Goal: Task Accomplishment & Management: Use online tool/utility

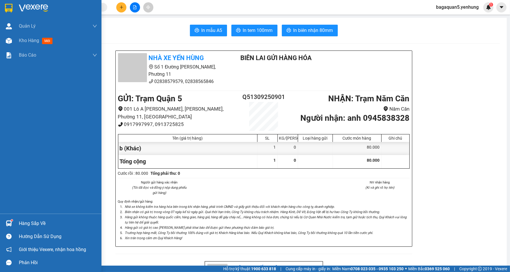
click at [34, 166] on div "Quản [PERSON_NAME] lý khách hàng mới Kho hàng mới Báo cáo Báo cáo thống kê đơn …" at bounding box center [51, 116] width 102 height 195
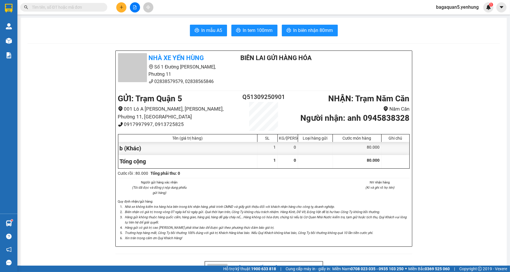
click at [116, 6] on div at bounding box center [135, 7] width 44 height 10
click at [120, 7] on icon "plus" at bounding box center [122, 7] width 4 height 4
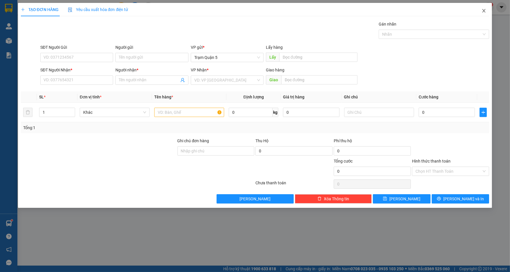
click at [484, 13] on icon "close" at bounding box center [484, 10] width 5 height 5
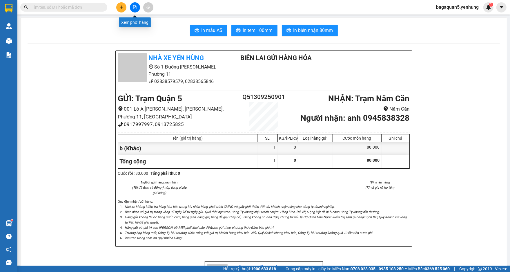
click at [137, 9] on button at bounding box center [135, 7] width 10 height 10
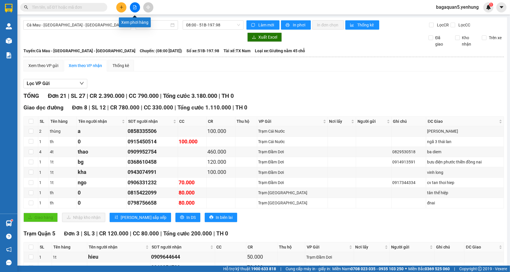
click at [134, 5] on button at bounding box center [135, 7] width 10 height 10
click at [134, 8] on icon "file-add" at bounding box center [135, 7] width 4 height 4
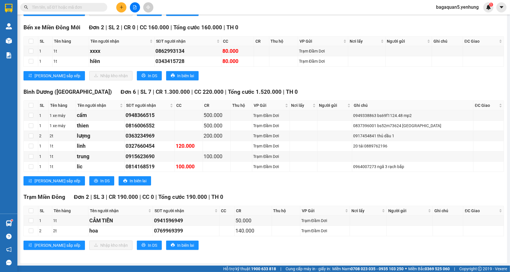
click at [137, 10] on button at bounding box center [135, 7] width 10 height 10
click at [134, 6] on icon "file-add" at bounding box center [135, 7] width 4 height 4
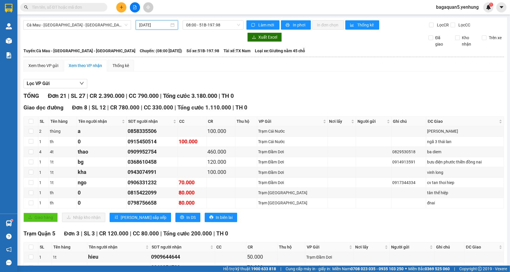
click at [145, 25] on input "[DATE]" at bounding box center [154, 25] width 30 height 6
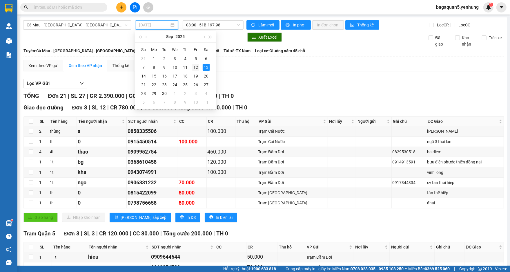
click at [196, 64] on div "12" at bounding box center [195, 67] width 7 height 7
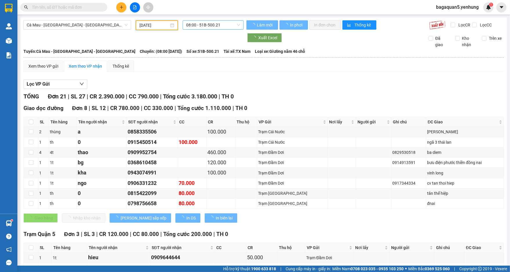
type input "[DATE]"
click at [194, 25] on span "08:00 - 51B-500.21" at bounding box center [213, 25] width 54 height 9
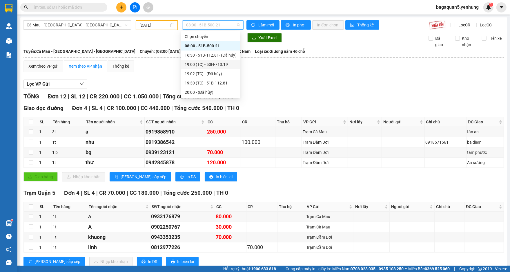
click at [220, 61] on div "19:00 (TC) - 50H-713.19" at bounding box center [210, 64] width 59 height 9
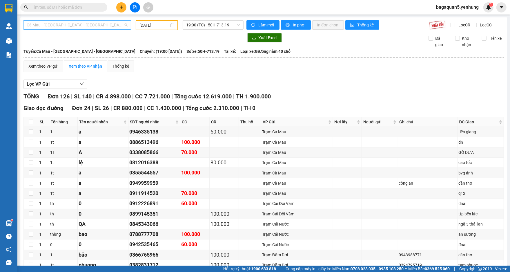
click at [113, 23] on span "Cà Mau - [GEOGRAPHIC_DATA] - [GEOGRAPHIC_DATA]" at bounding box center [77, 25] width 101 height 9
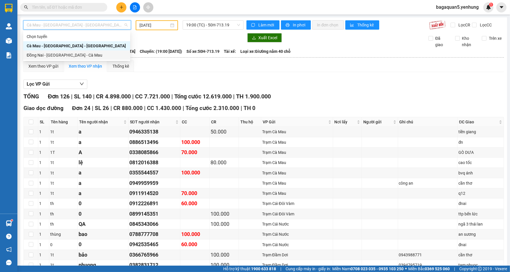
click at [112, 53] on div "Đồng Nai - [GEOGRAPHIC_DATA] - Cà Mau" at bounding box center [77, 55] width 100 height 6
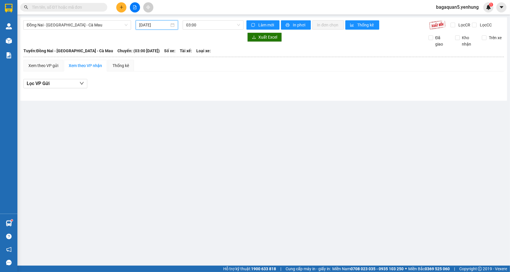
click at [156, 26] on input "[DATE]" at bounding box center [154, 25] width 30 height 6
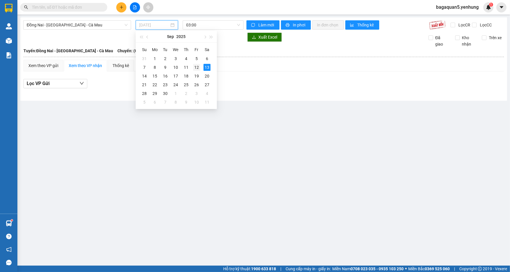
click at [197, 69] on div "12" at bounding box center [196, 67] width 7 height 7
type input "[DATE]"
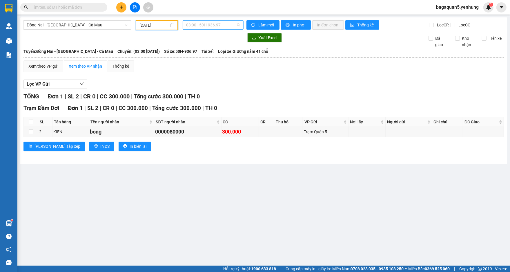
click at [205, 26] on span "03:00 - 50H-936.97" at bounding box center [213, 25] width 54 height 9
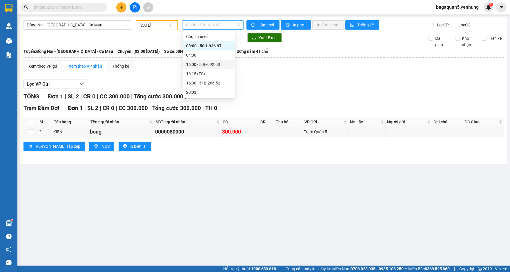
click at [222, 64] on div "16:00 - 50E-092.03" at bounding box center [208, 64] width 45 height 6
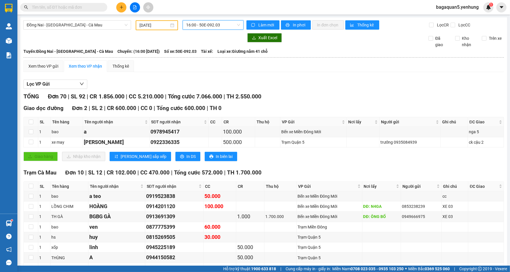
scroll to position [913, 0]
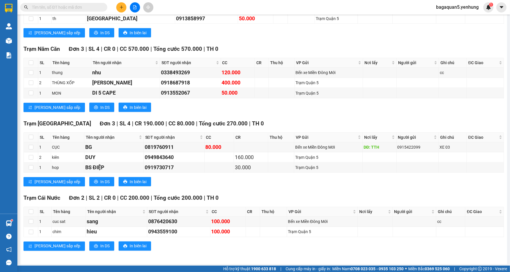
drag, startPoint x: 165, startPoint y: 260, endPoint x: 157, endPoint y: 244, distance: 17.9
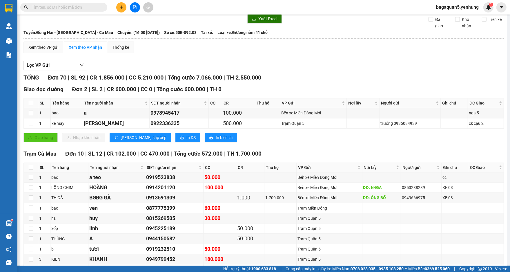
scroll to position [22, 0]
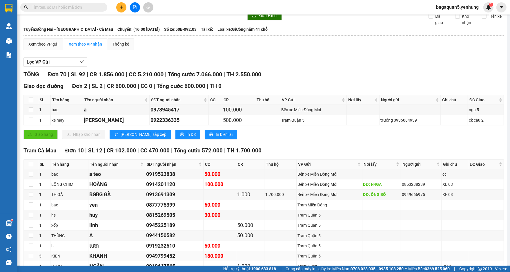
drag, startPoint x: 321, startPoint y: 256, endPoint x: 325, endPoint y: 256, distance: 3.8
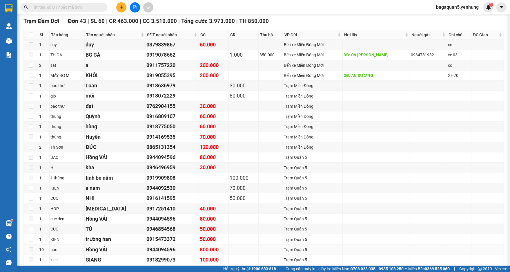
scroll to position [371, 0]
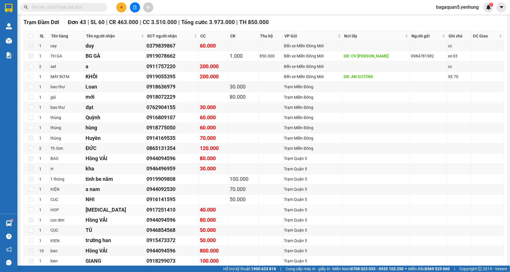
click at [229, 209] on td at bounding box center [244, 210] width 30 height 10
click at [118, 211] on div "[MEDICAL_DATA]" at bounding box center [115, 210] width 59 height 8
click at [30, 207] on input "checkbox" at bounding box center [31, 209] width 5 height 5
checkbox input "true"
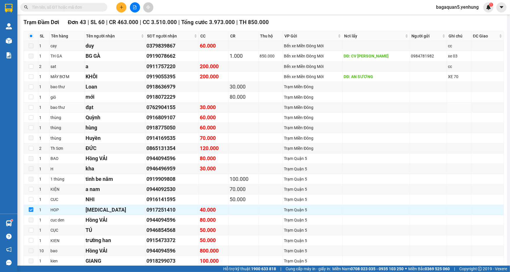
scroll to position [0, 0]
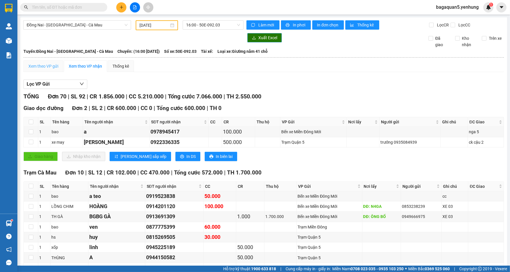
drag, startPoint x: 253, startPoint y: 36, endPoint x: 55, endPoint y: 72, distance: 201.9
drag, startPoint x: 50, startPoint y: 66, endPoint x: 236, endPoint y: 58, distance: 185.8
click at [50, 66] on div "Xem theo VP gửi" at bounding box center [43, 66] width 30 height 6
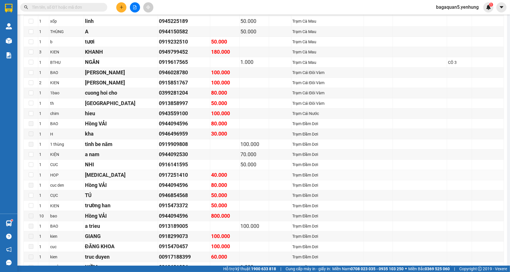
scroll to position [392, 0]
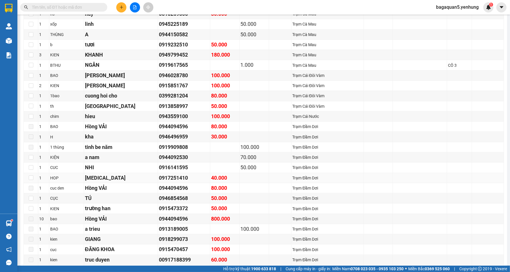
click at [190, 179] on div "0917251410" at bounding box center [184, 178] width 50 height 8
click at [33, 175] on input "checkbox" at bounding box center [31, 177] width 5 height 5
checkbox input "true"
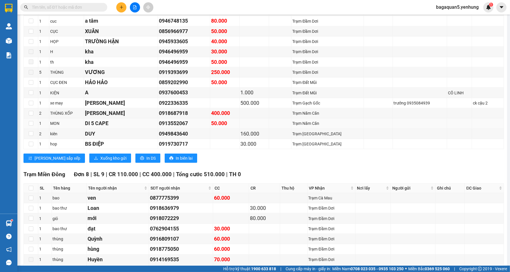
scroll to position [738, 0]
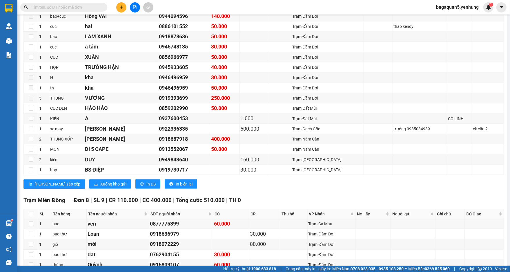
click at [100, 181] on span "Xuống kho gửi" at bounding box center [113, 184] width 26 height 6
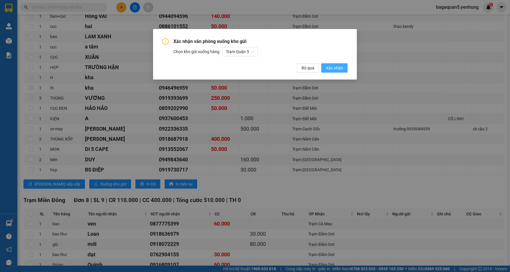
click at [333, 69] on span "Xác nhận" at bounding box center [334, 68] width 17 height 6
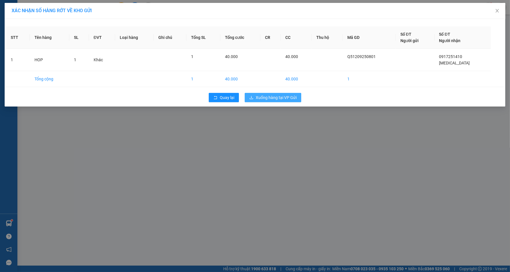
click at [261, 100] on span "Xuống hàng tại VP Gửi" at bounding box center [276, 97] width 41 height 6
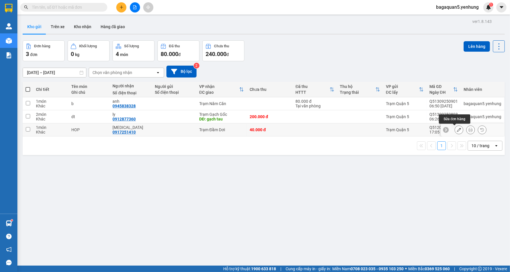
click at [457, 129] on icon at bounding box center [459, 130] width 4 height 4
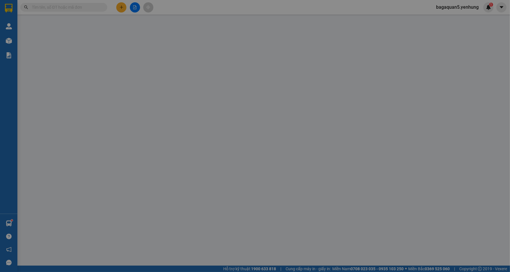
type input "0917251410"
type input "[MEDICAL_DATA]"
type input "40.000"
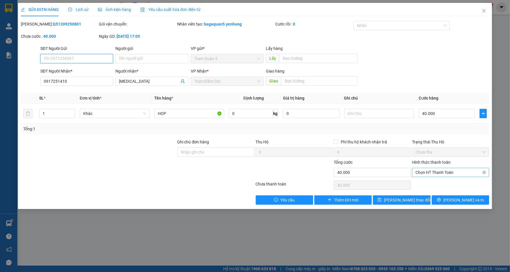
click at [450, 171] on span "Chọn HT Thanh Toán" at bounding box center [451, 172] width 70 height 9
click at [451, 183] on div "Tại văn phòng" at bounding box center [451, 183] width 70 height 6
type input "0"
click at [455, 197] on button "[PERSON_NAME] và In" at bounding box center [460, 199] width 57 height 9
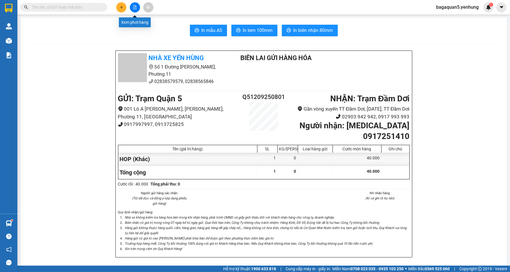
click at [135, 7] on icon "file-add" at bounding box center [134, 7] width 3 height 4
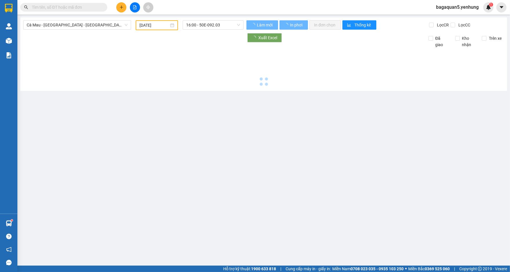
type input "[DATE]"
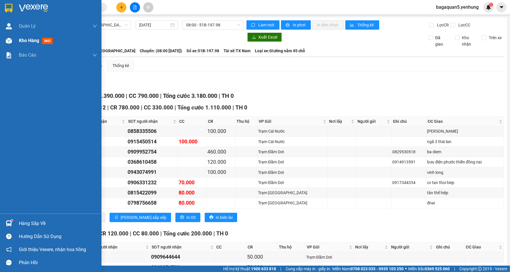
click at [13, 37] on div at bounding box center [9, 41] width 10 height 10
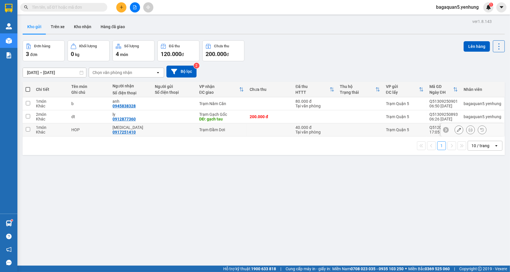
click at [293, 131] on td "40.000 đ Tại văn phòng" at bounding box center [315, 129] width 44 height 13
checkbox input "true"
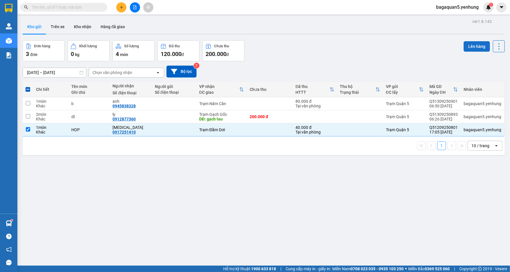
click at [481, 46] on button "Lên hàng" at bounding box center [477, 46] width 26 height 10
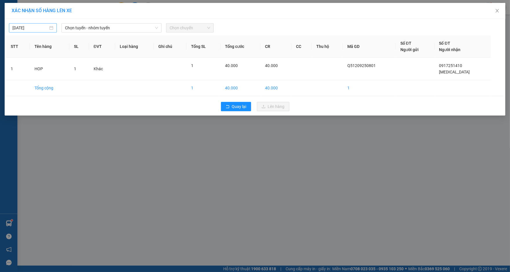
click at [23, 27] on input "[DATE]" at bounding box center [30, 28] width 36 height 6
click at [70, 67] on div "12" at bounding box center [69, 70] width 7 height 7
type input "[DATE]"
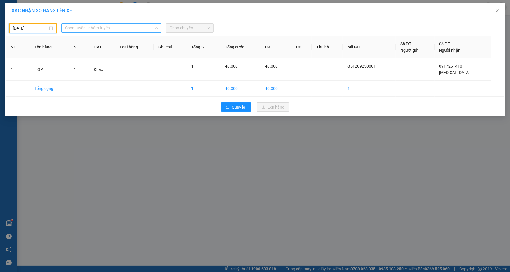
click at [102, 31] on span "Chọn tuyến - nhóm tuyến" at bounding box center [111, 27] width 93 height 9
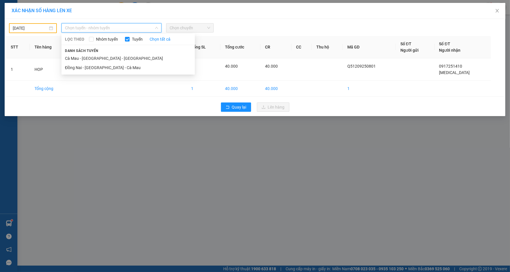
drag, startPoint x: 108, startPoint y: 67, endPoint x: 157, endPoint y: 34, distance: 59.1
click at [108, 67] on li "Đồng Nai - [GEOGRAPHIC_DATA] - Cà Mau" at bounding box center [127, 67] width 133 height 9
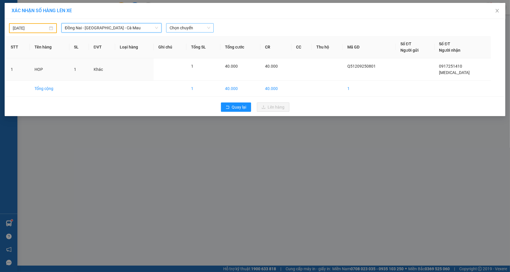
click at [181, 26] on span "Chọn chuyến" at bounding box center [190, 27] width 41 height 9
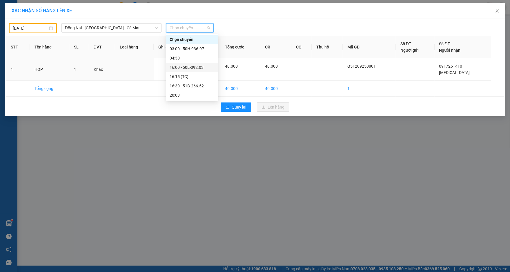
drag, startPoint x: 190, startPoint y: 66, endPoint x: 211, endPoint y: 87, distance: 30.4
click at [197, 76] on div "Chọn chuyến 03:00 - 50H-936.97 04:30 16:00 - 50E-092.03 16:15 (TC) 16:30 - 51B-…" at bounding box center [192, 67] width 52 height 65
drag, startPoint x: 192, startPoint y: 65, endPoint x: 221, endPoint y: 90, distance: 37.8
click at [196, 72] on div "Chọn chuyến 03:00 - 50H-936.97 04:30 16:00 - 50E-092.03 16:15 (TC) 16:30 - 51B-…" at bounding box center [192, 67] width 52 height 65
click at [185, 64] on div "16:00 - 50E-092.03" at bounding box center [192, 67] width 45 height 6
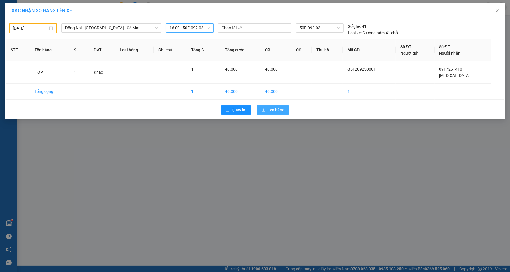
click at [286, 108] on button "Lên hàng" at bounding box center [273, 109] width 32 height 9
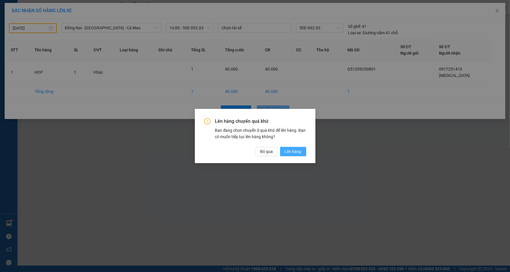
click at [293, 149] on span "Lên hàng" at bounding box center [293, 151] width 17 height 6
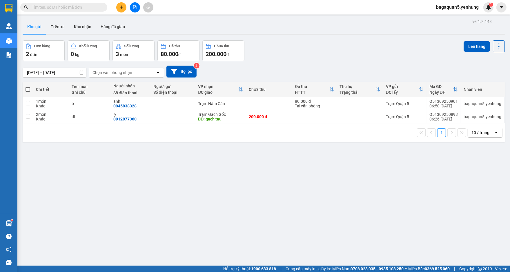
drag, startPoint x: 33, startPoint y: 35, endPoint x: 33, endPoint y: 41, distance: 5.8
click at [33, 41] on div "ver 1.8.143 Kho gửi Trên xe Kho nhận Hàng đã giao Đơn hàng 2 đơn Khối lượng 0 k…" at bounding box center [263, 153] width 487 height 272
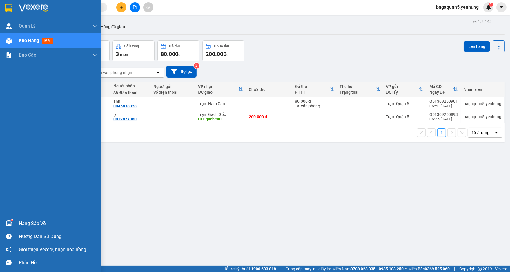
click at [17, 176] on div "Quản [PERSON_NAME] lý khách hàng mới Kho hàng mới Báo cáo Báo cáo thống kê đơn …" at bounding box center [51, 116] width 102 height 195
drag, startPoint x: 17, startPoint y: 178, endPoint x: 19, endPoint y: 191, distance: 13.5
click at [18, 190] on div "Quản [PERSON_NAME] lý khách hàng mới Kho hàng mới Báo cáo Báo cáo thống kê đơn …" at bounding box center [51, 116] width 102 height 195
